Goal: Navigation & Orientation: Find specific page/section

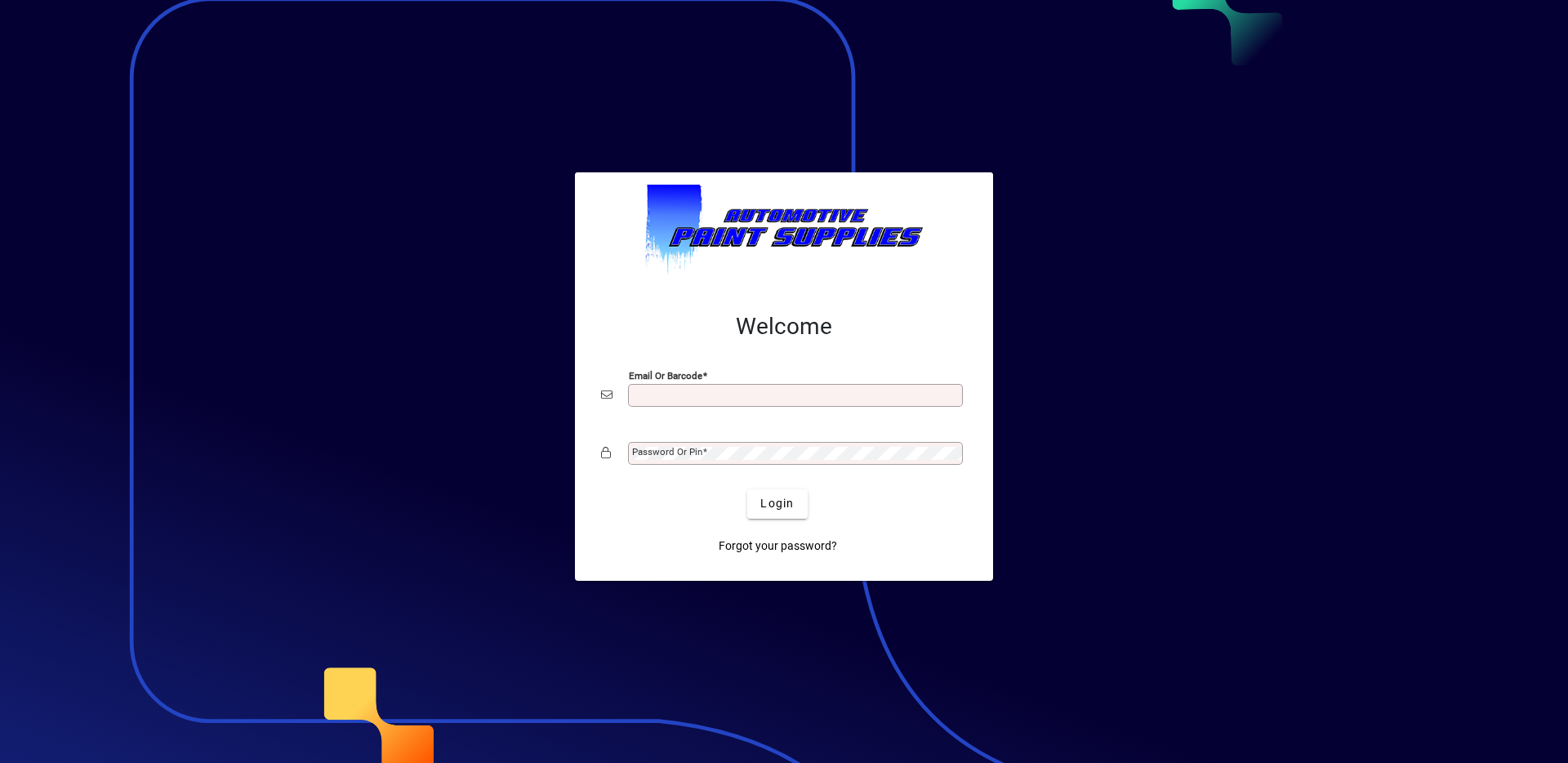
click at [720, 390] on input "Email or Barcode" at bounding box center [797, 395] width 330 height 13
type input "**********"
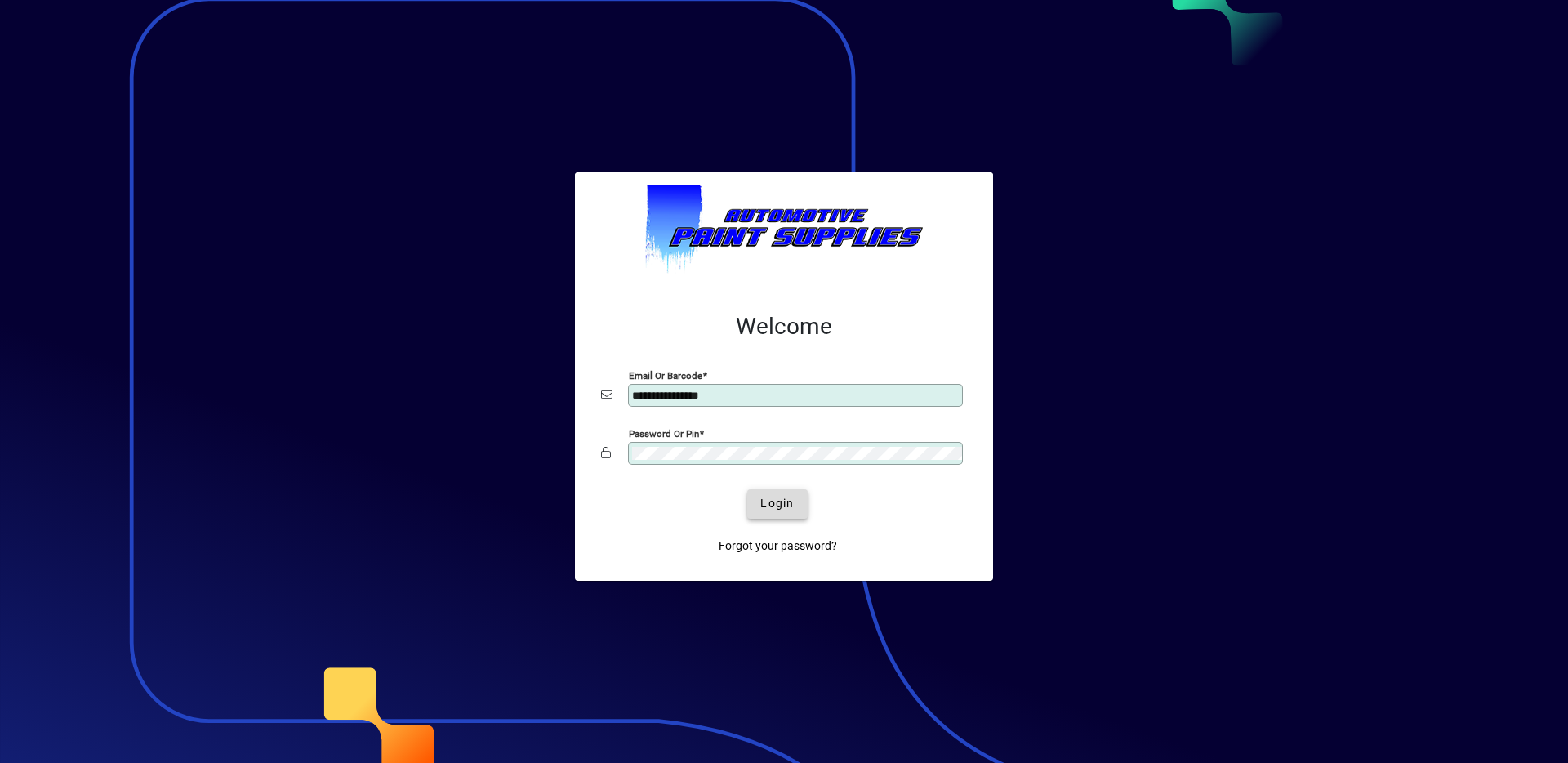
click at [764, 502] on span "Login" at bounding box center [777, 504] width 34 height 17
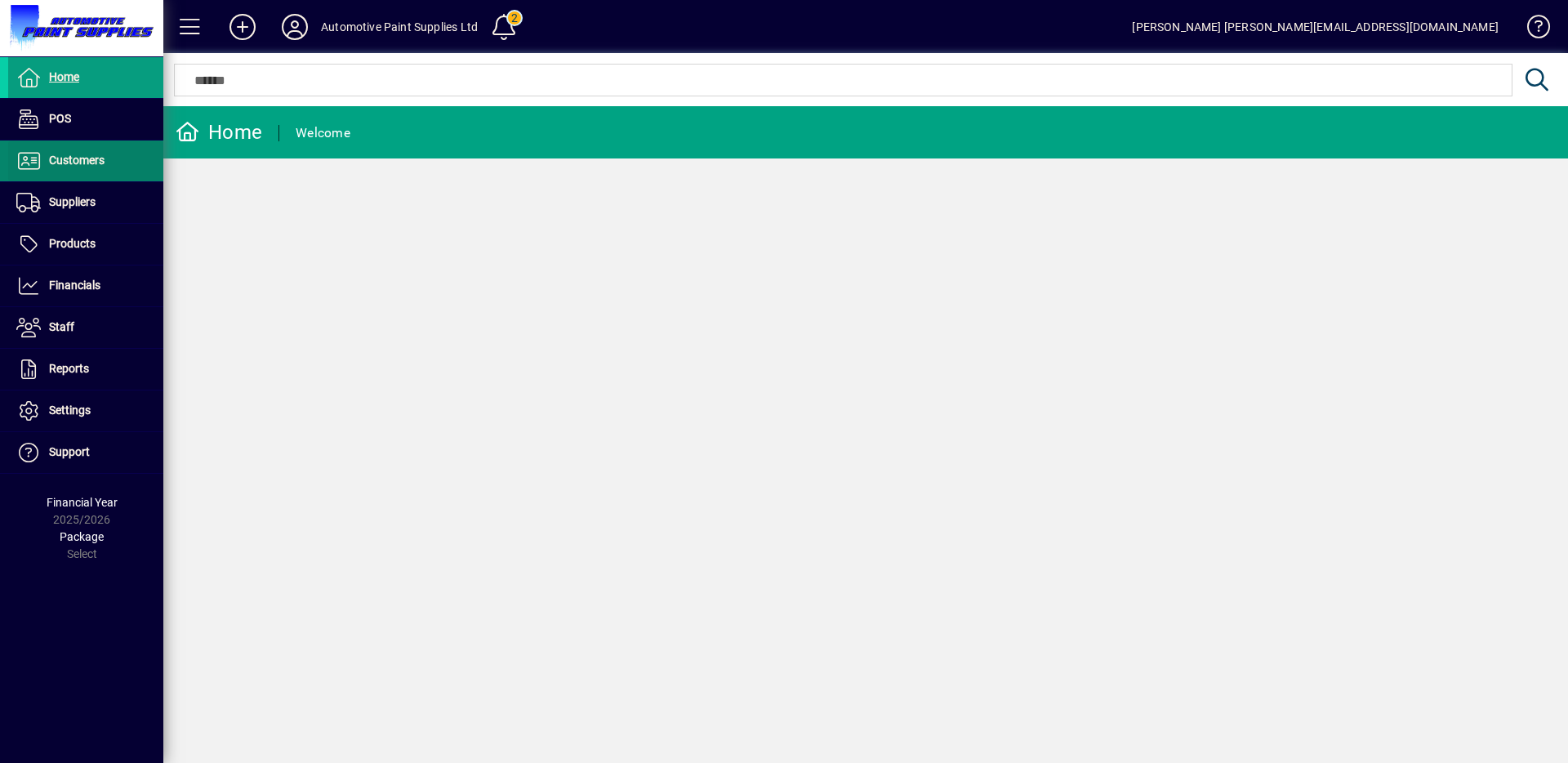
click at [92, 177] on span at bounding box center [85, 161] width 155 height 39
